Goal: Task Accomplishment & Management: Use online tool/utility

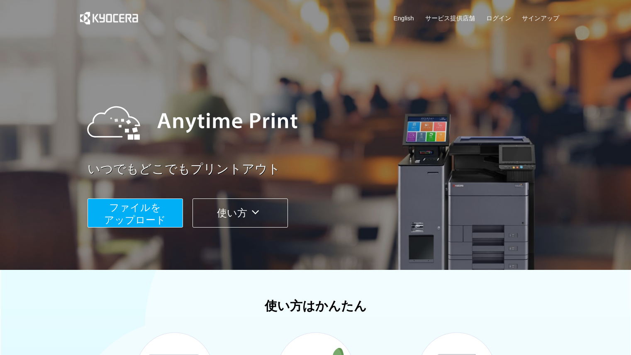
click at [161, 211] on button "ファイルを ​​アップロード" at bounding box center [135, 212] width 95 height 29
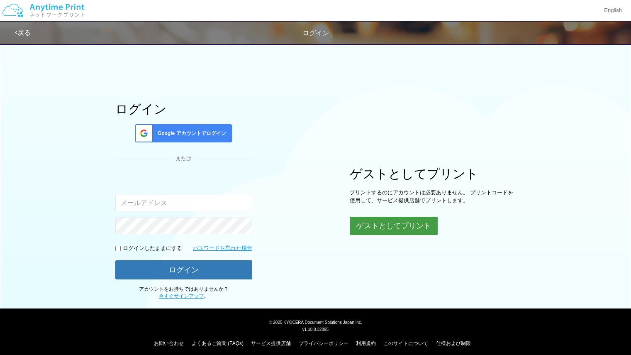
click at [395, 222] on button "ゲストとしてプリント" at bounding box center [394, 226] width 88 height 18
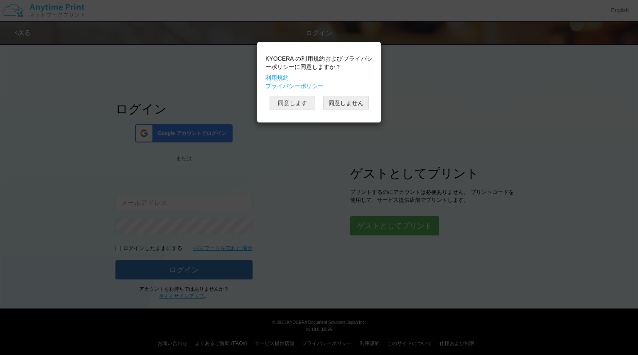
click at [300, 109] on button "同意します" at bounding box center [292, 103] width 46 height 14
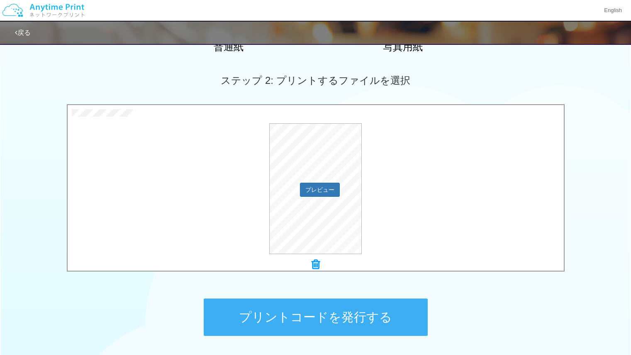
scroll to position [218, 0]
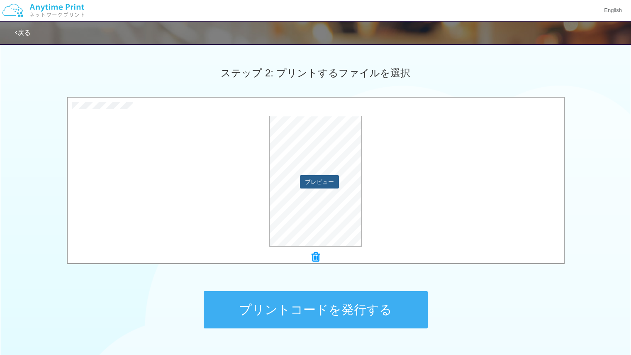
click at [326, 187] on button "プレビュー" at bounding box center [319, 181] width 39 height 13
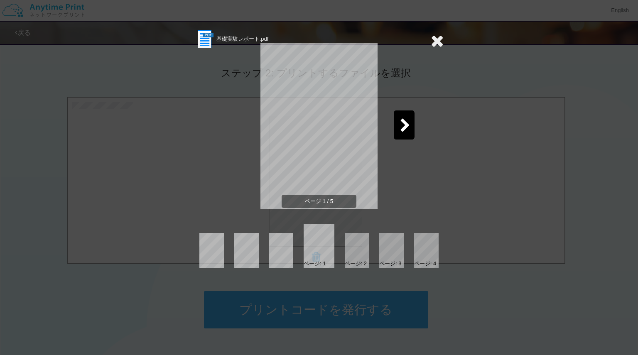
click at [403, 124] on icon at bounding box center [405, 126] width 10 height 15
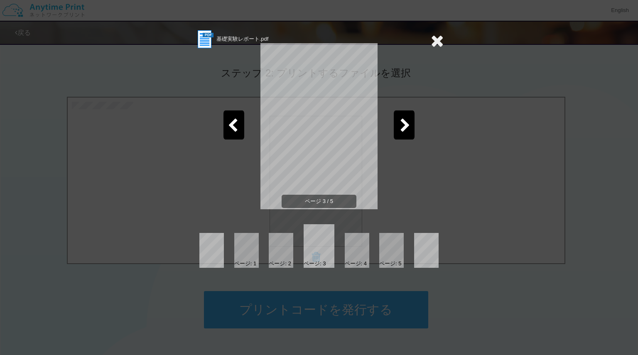
click at [412, 128] on div at bounding box center [403, 124] width 21 height 29
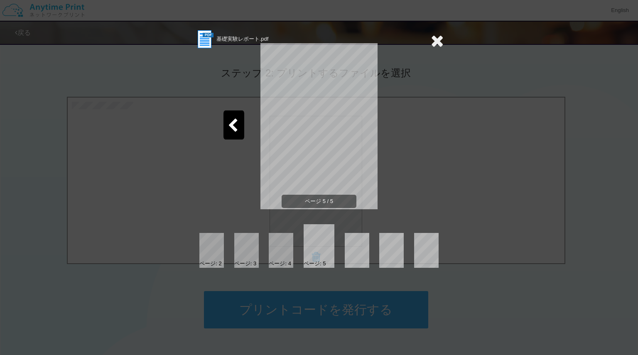
click at [430, 44] on section "基礎実験レポート.pdf" at bounding box center [318, 39] width 249 height 21
click at [438, 40] on icon at bounding box center [436, 40] width 13 height 17
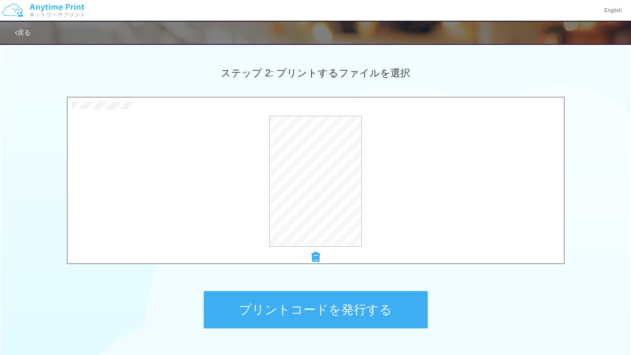
click at [374, 323] on button "プリントコードを発行する" at bounding box center [316, 309] width 224 height 37
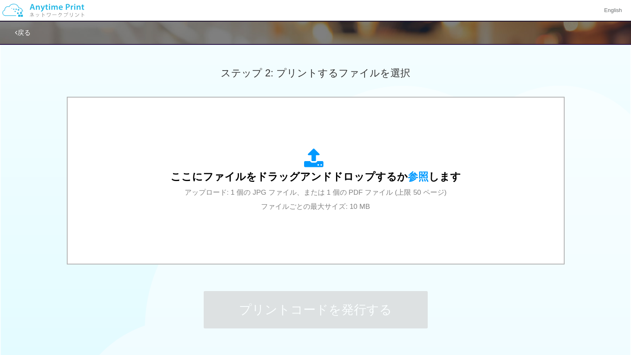
scroll to position [0, 0]
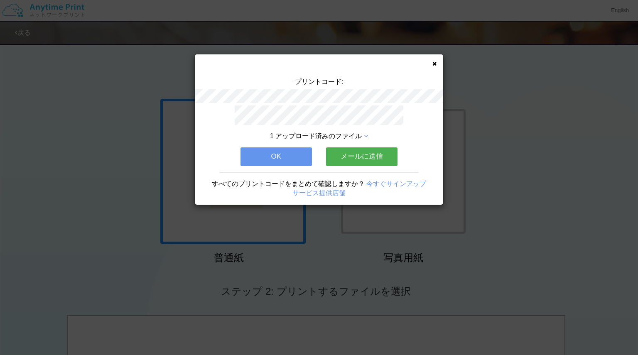
click at [286, 147] on button "OK" at bounding box center [275, 156] width 71 height 18
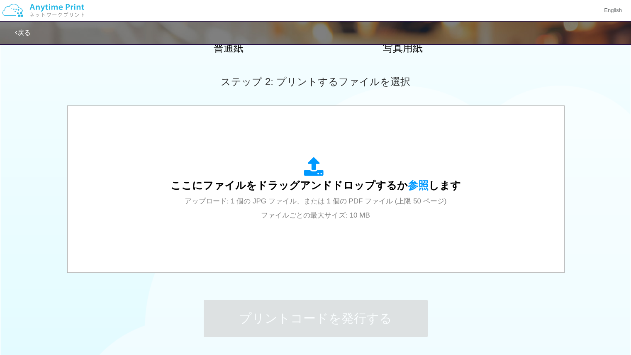
scroll to position [210, 0]
